Goal: Information Seeking & Learning: Learn about a topic

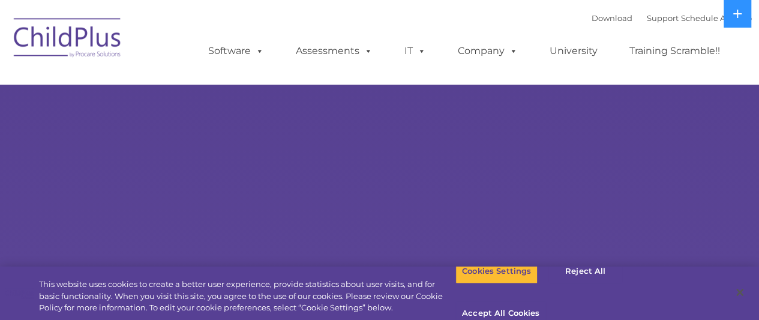
select select "MEDIUM"
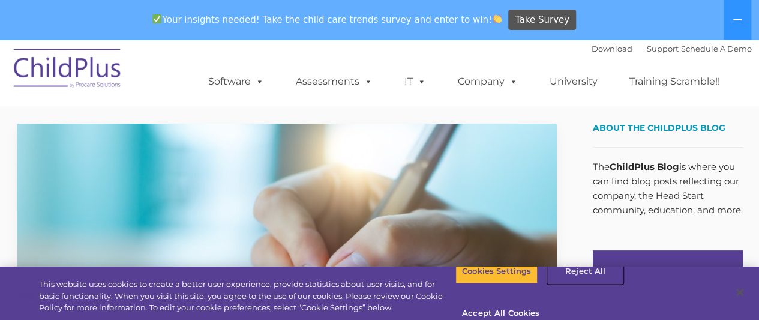
click at [578, 284] on button "Reject All" at bounding box center [585, 271] width 75 height 25
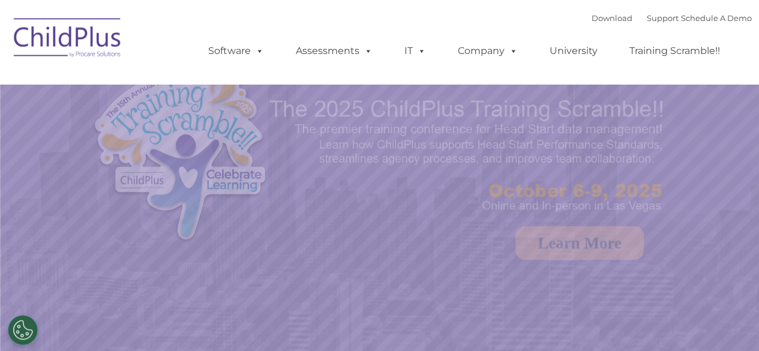
select select "MEDIUM"
